Goal: Obtain resource: Obtain resource

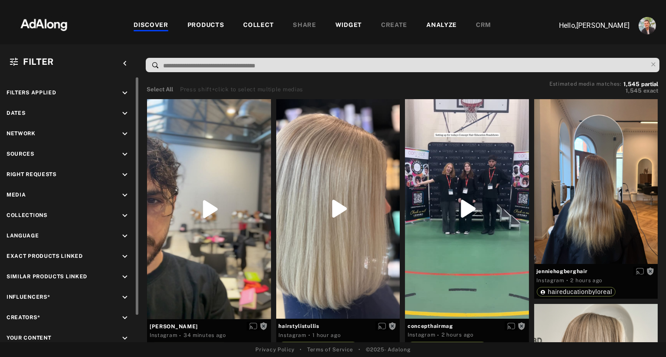
click at [125, 150] on icon "keyboard_arrow_down" at bounding box center [125, 155] width 10 height 10
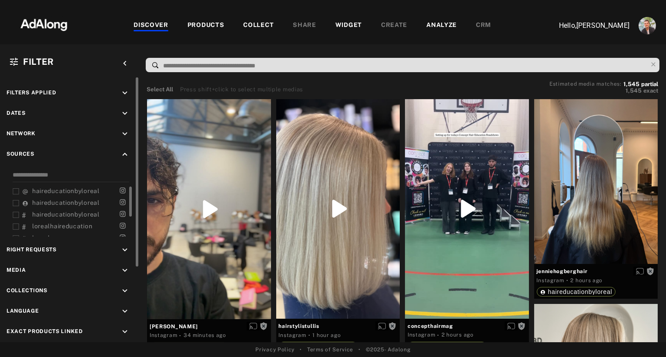
click at [35, 188] on span "haireducationbyloreal" at bounding box center [65, 190] width 67 height 7
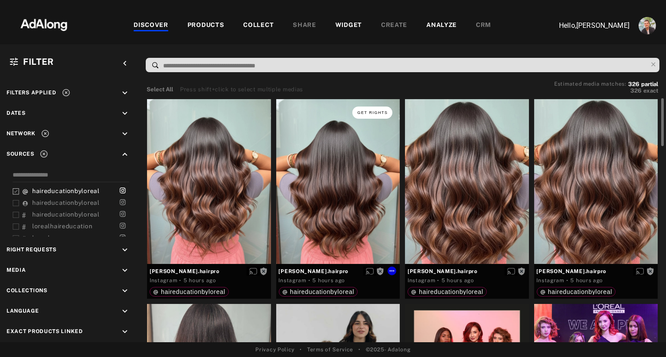
click at [379, 110] on span "Get rights" at bounding box center [372, 112] width 30 height 4
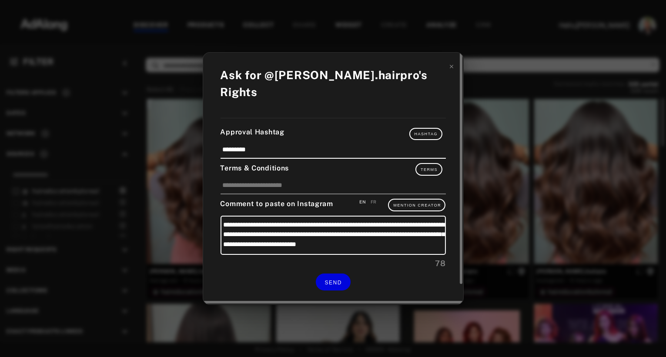
scroll to position [8, 0]
click at [336, 280] on span "SEND" at bounding box center [333, 283] width 17 height 6
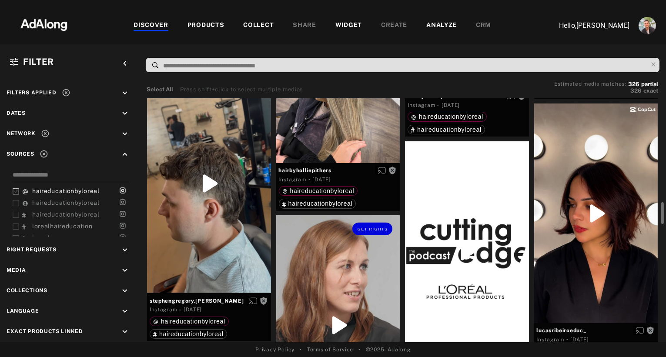
scroll to position [1120, 0]
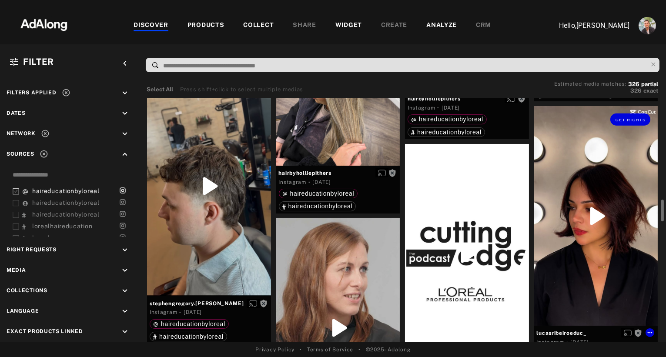
click at [600, 208] on div "Get rights" at bounding box center [596, 216] width 124 height 220
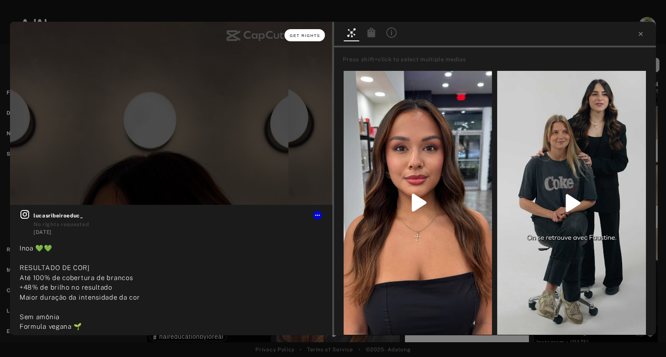
click at [304, 32] on button "Get rights" at bounding box center [304, 35] width 40 height 12
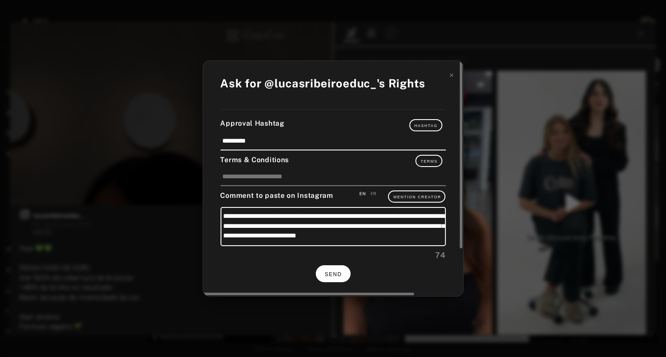
click at [334, 271] on span "SEND" at bounding box center [333, 274] width 17 height 6
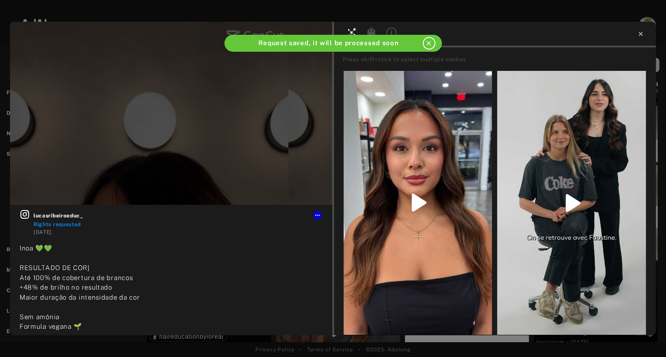
click at [642, 32] on icon at bounding box center [640, 33] width 7 height 7
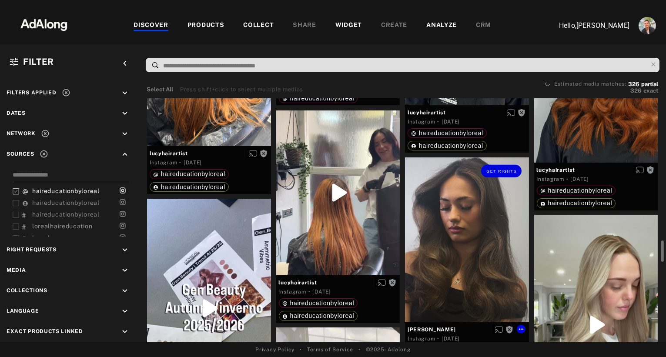
scroll to position [1735, 0]
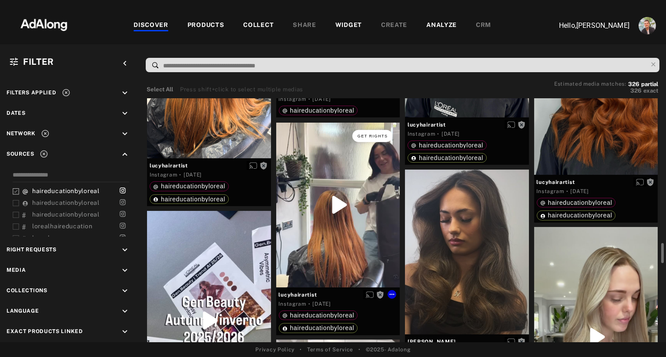
click at [375, 138] on span "Get rights" at bounding box center [372, 136] width 30 height 4
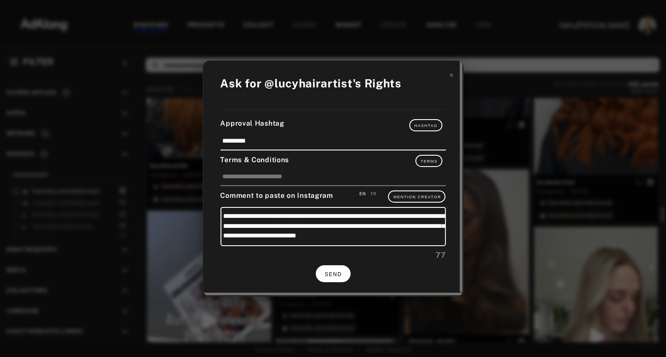
click at [331, 271] on span "SEND" at bounding box center [333, 274] width 17 height 6
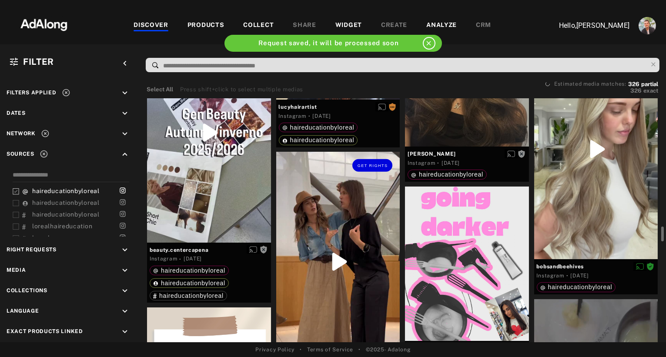
scroll to position [1964, 0]
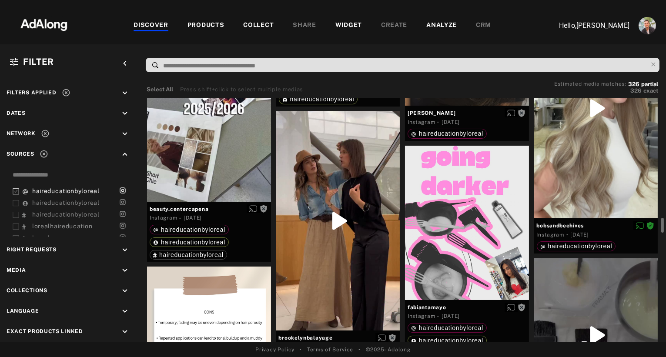
click at [254, 23] on div "COLLECT" at bounding box center [258, 25] width 30 height 10
